Goal: Go to known website: Access a specific website the user already knows

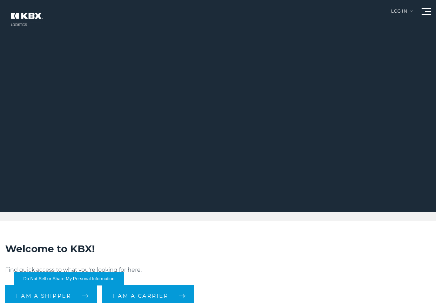
click at [400, 11] on div "Log in" at bounding box center [402, 13] width 22 height 9
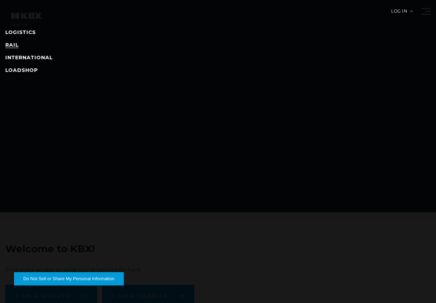
click at [8, 44] on link "RAIL" at bounding box center [11, 45] width 13 height 6
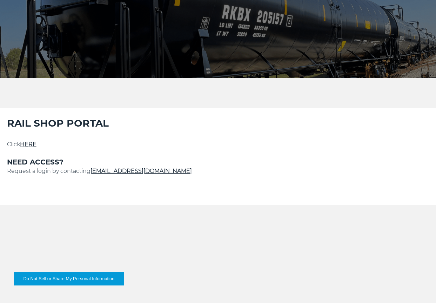
scroll to position [140, 0]
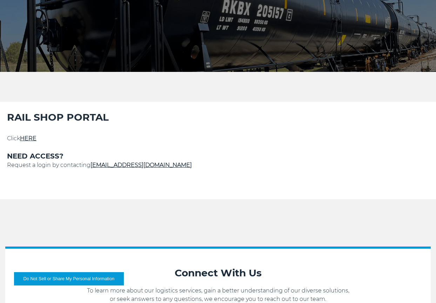
click at [30, 141] on link "HERE" at bounding box center [28, 138] width 16 height 7
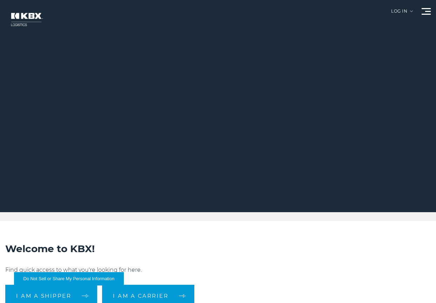
click at [396, 11] on div "Log in" at bounding box center [402, 13] width 22 height 9
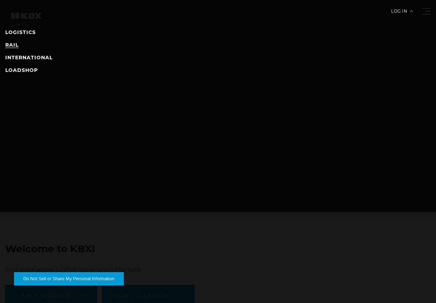
click at [15, 45] on link "RAIL" at bounding box center [11, 45] width 13 height 6
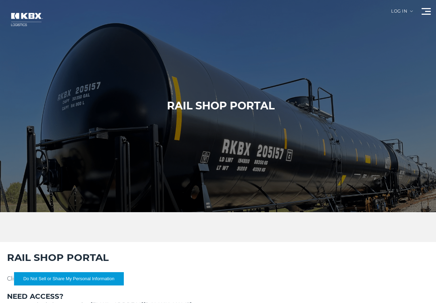
scroll to position [70, 0]
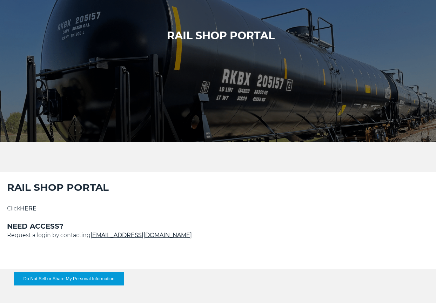
click at [32, 207] on link "HERE" at bounding box center [28, 208] width 16 height 7
